Goal: Task Accomplishment & Management: Use online tool/utility

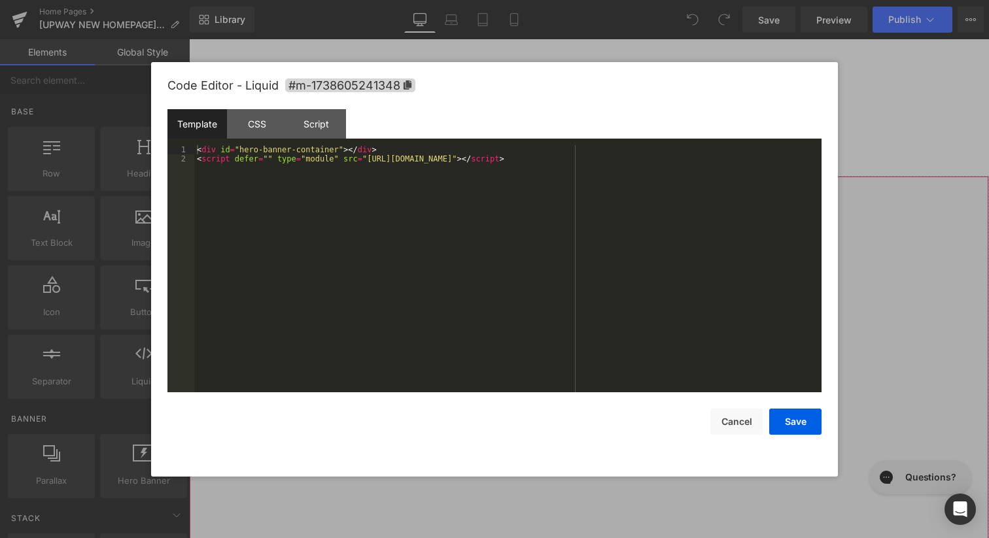
click at [601, 190] on div "Liquid" at bounding box center [589, 380] width 800 height 408
click at [263, 122] on div "CSS" at bounding box center [256, 123] width 59 height 29
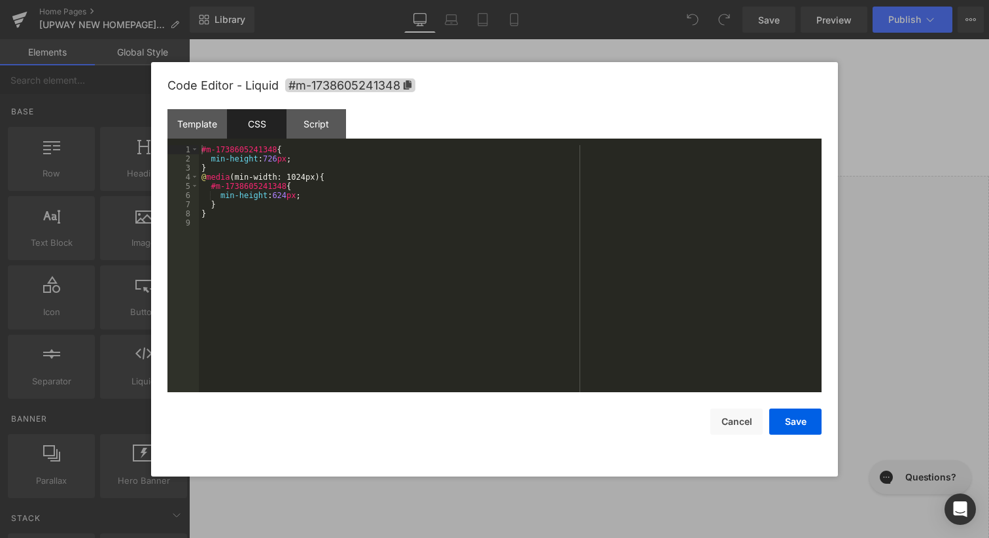
click at [314, 156] on div "#m-1738605241348 { min-height : 726 px ; } @ media (min-width: 1024px) { #m-173…" at bounding box center [510, 277] width 622 height 265
click at [804, 419] on button "Save" at bounding box center [795, 422] width 52 height 26
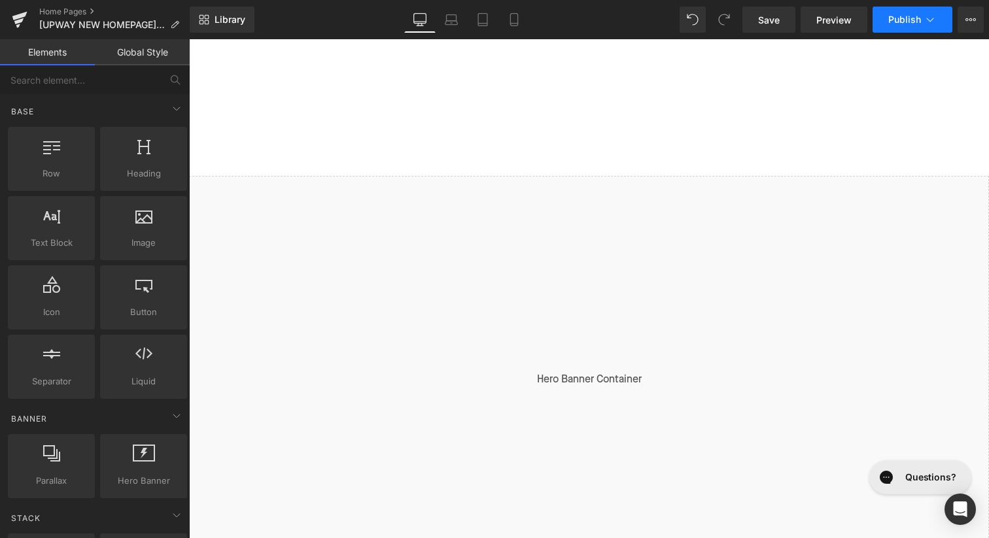
click at [908, 18] on span "Publish" at bounding box center [904, 19] width 33 height 10
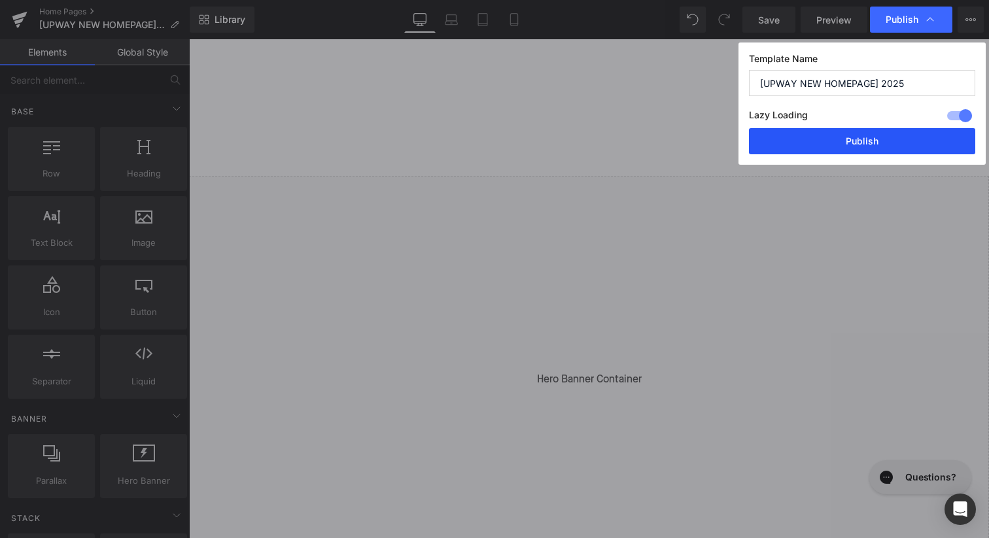
click at [870, 144] on button "Publish" at bounding box center [862, 141] width 226 height 26
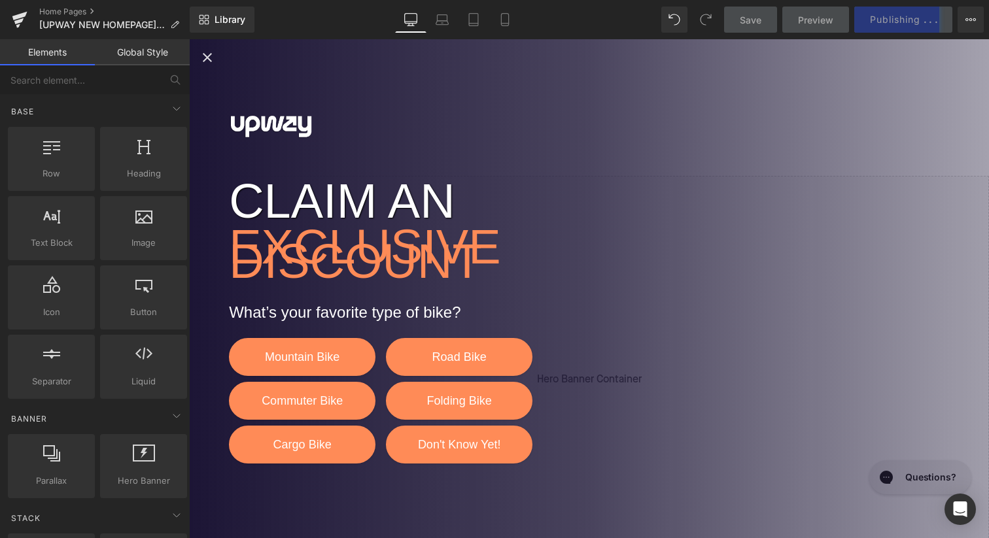
click at [209, 61] on icon "Close popup" at bounding box center [207, 58] width 16 height 16
